Goal: Information Seeking & Learning: Learn about a topic

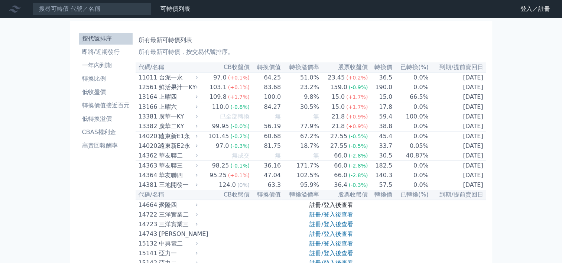
click at [340, 208] on link "註冊/登入後查看" at bounding box center [331, 204] width 43 height 7
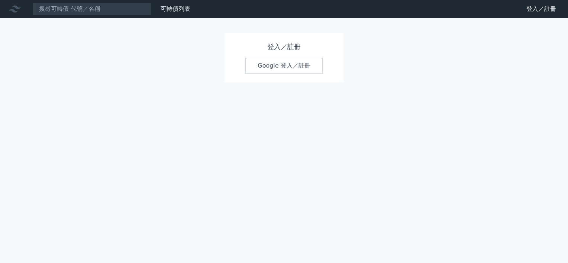
click at [278, 51] on h1 "登入／註冊" at bounding box center [283, 47] width 77 height 10
click at [273, 67] on link "Google 登入／註冊" at bounding box center [283, 66] width 77 height 16
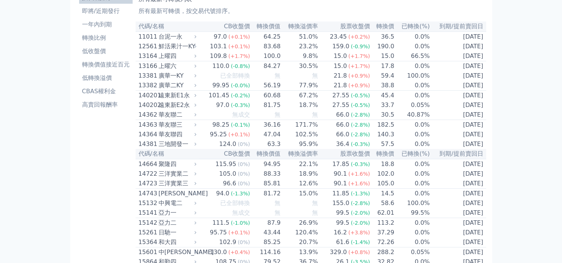
scroll to position [74, 0]
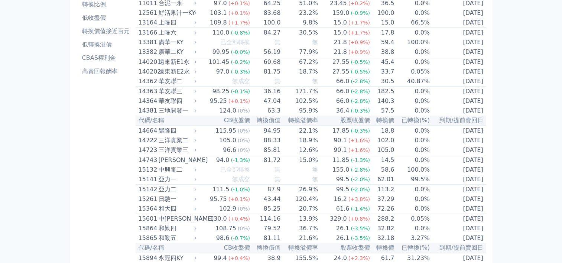
click at [227, 194] on div "111.5" at bounding box center [221, 189] width 20 height 9
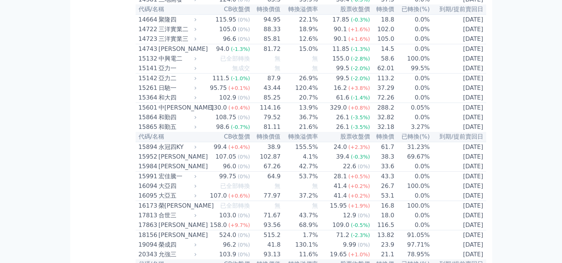
scroll to position [186, 0]
click at [168, 83] on div "亞力二" at bounding box center [177, 78] width 36 height 9
click at [153, 83] on div "15142" at bounding box center [148, 78] width 18 height 9
click at [168, 72] on div "亞力一" at bounding box center [177, 68] width 36 height 9
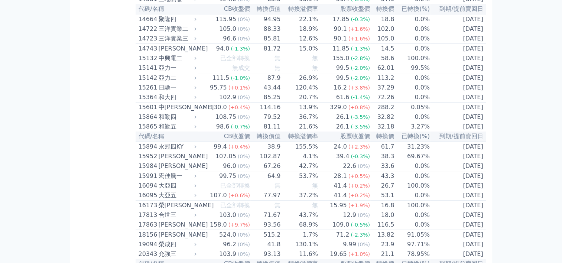
click at [169, 83] on div "亞力二" at bounding box center [177, 78] width 36 height 9
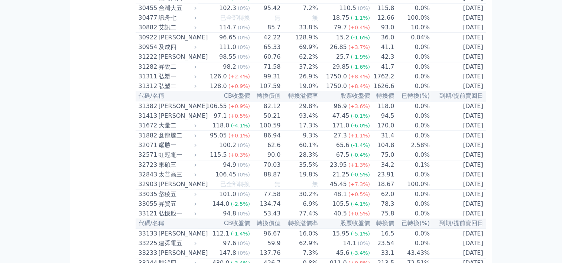
scroll to position [1078, 0]
